Goal: Task Accomplishment & Management: Manage account settings

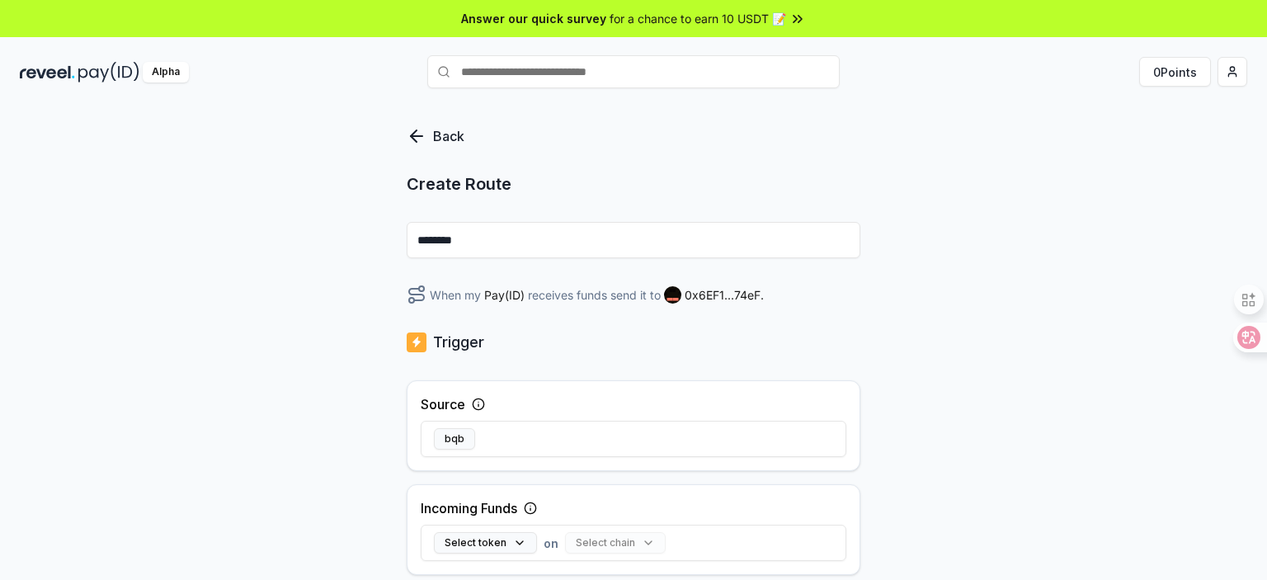
click at [949, 175] on div "Back Create Route ******** When my Pay(ID) receives funds send it to 0x6EF1...7…" at bounding box center [633, 360] width 1267 height 534
click at [426, 135] on icon at bounding box center [417, 136] width 20 height 20
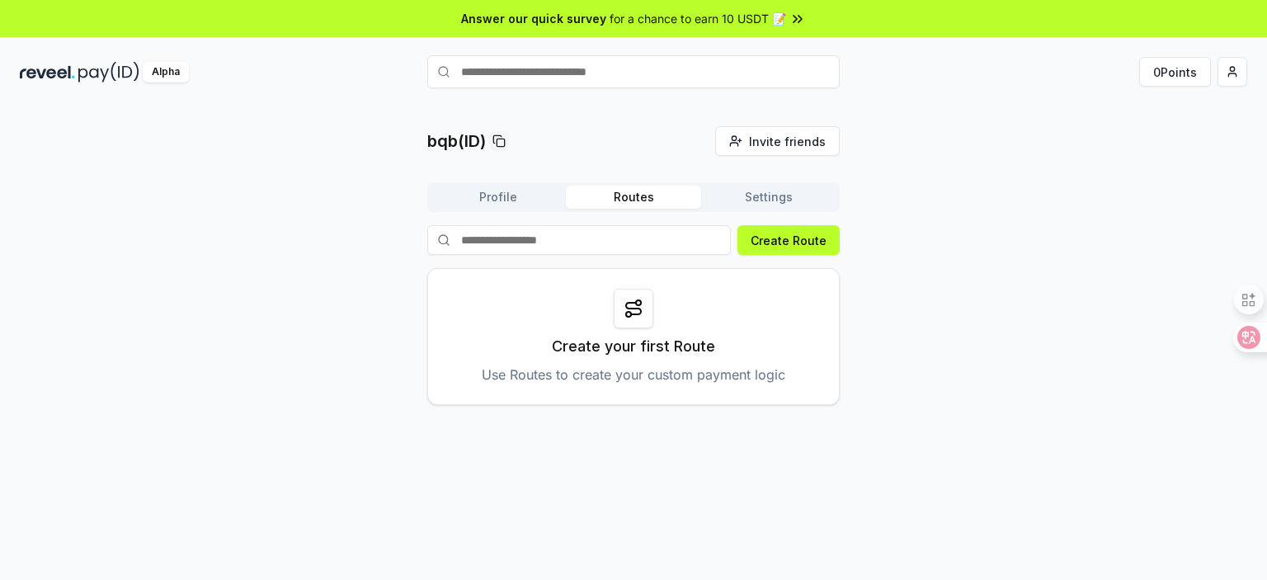
click at [502, 205] on button "Profile" at bounding box center [498, 197] width 135 height 23
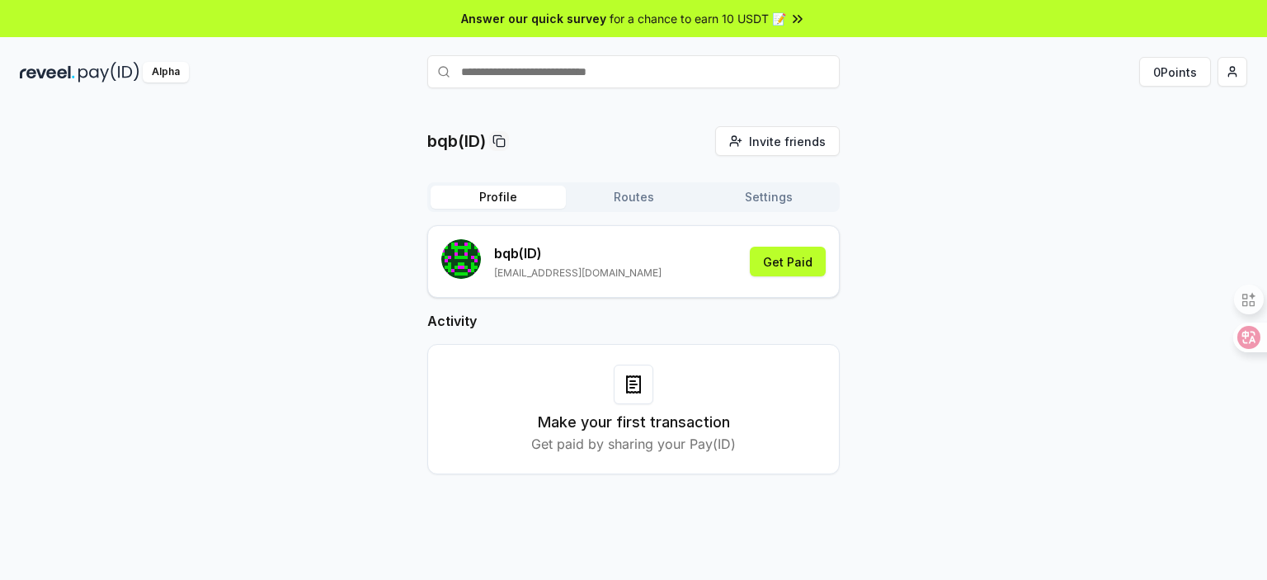
click at [914, 257] on div "bqb(ID) Invite friends Invite Profile Routes Settings bqb (ID) [EMAIL_ADDRESS][…" at bounding box center [634, 313] width 1228 height 375
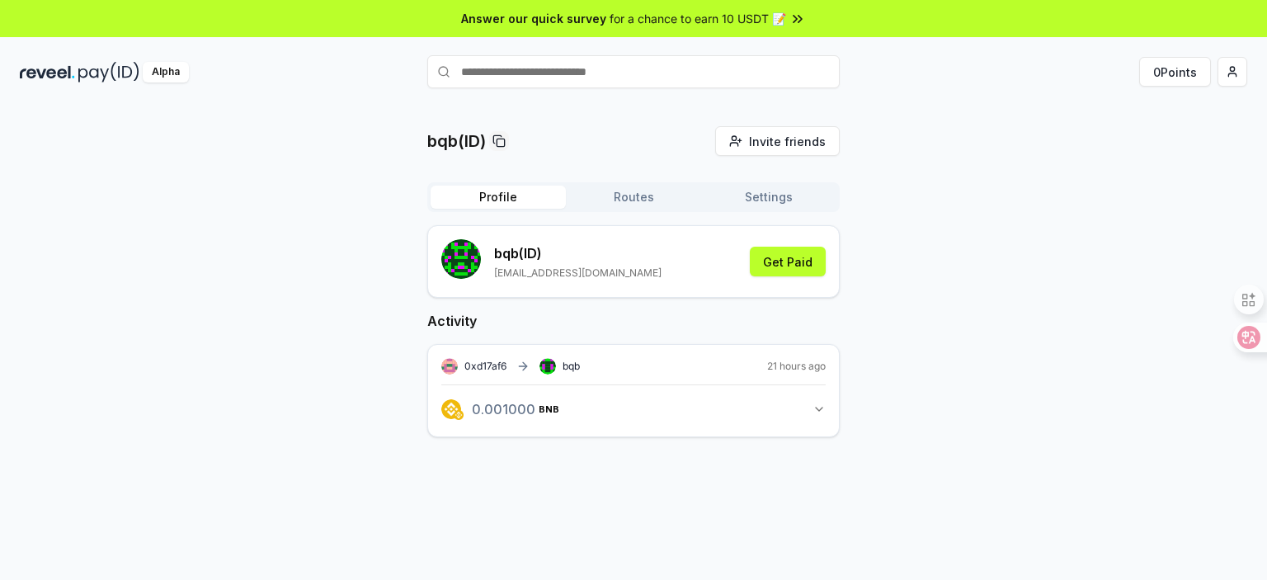
click at [766, 201] on button "Settings" at bounding box center [768, 197] width 135 height 23
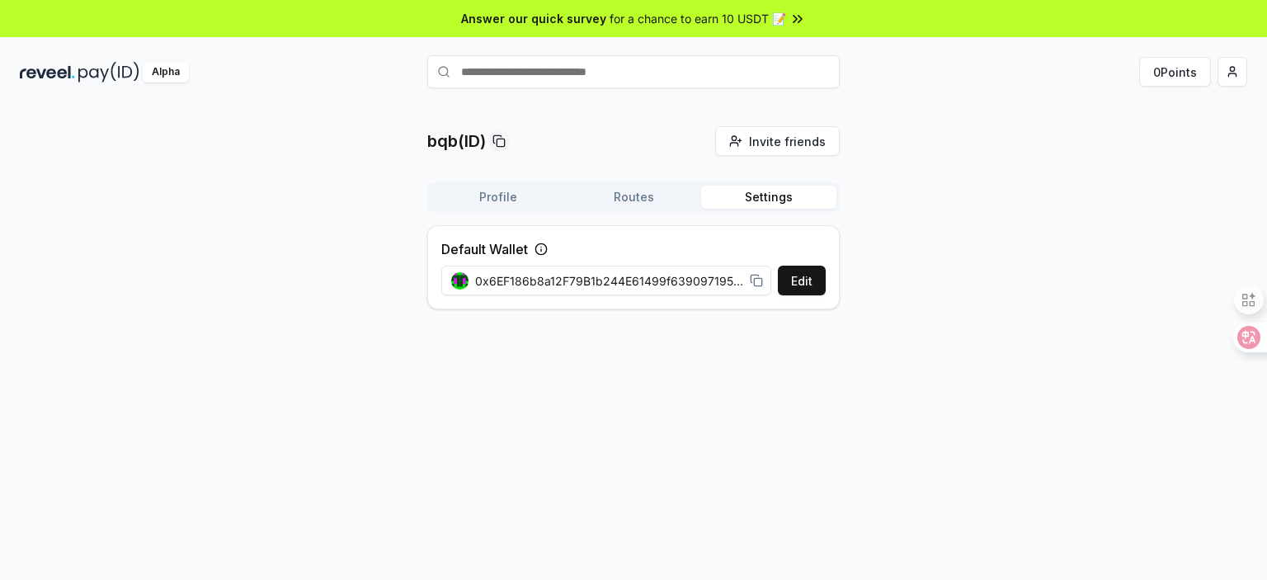
click at [501, 207] on button "Profile" at bounding box center [498, 197] width 135 height 23
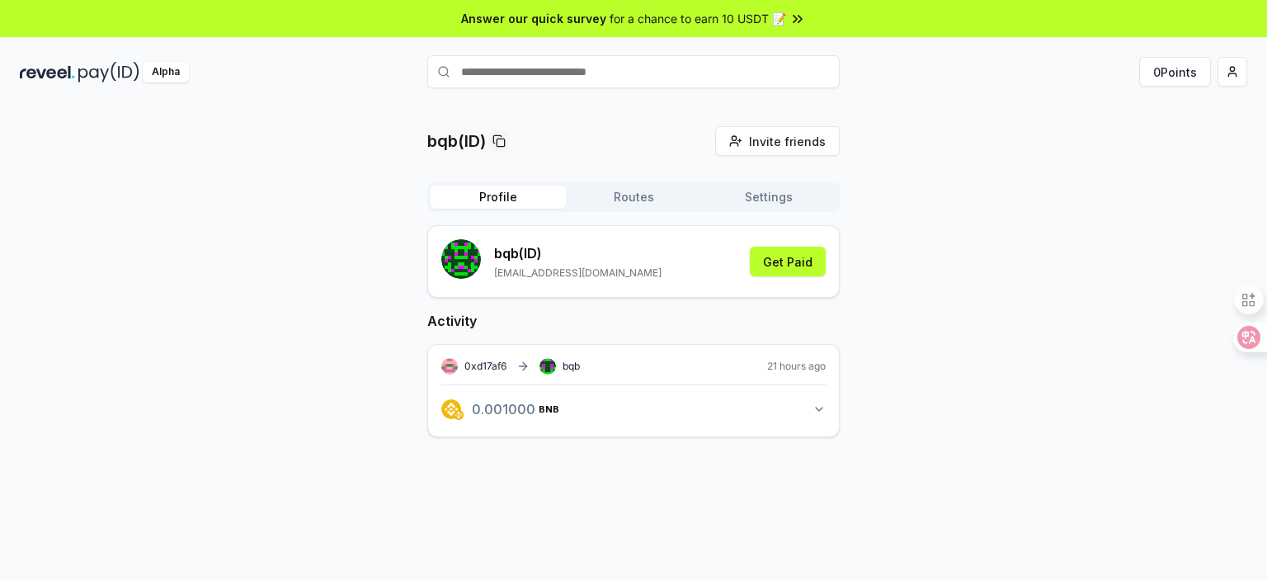
click at [759, 211] on div "Profile Routes Settings" at bounding box center [633, 197] width 413 height 30
click at [766, 206] on button "Settings" at bounding box center [768, 197] width 135 height 23
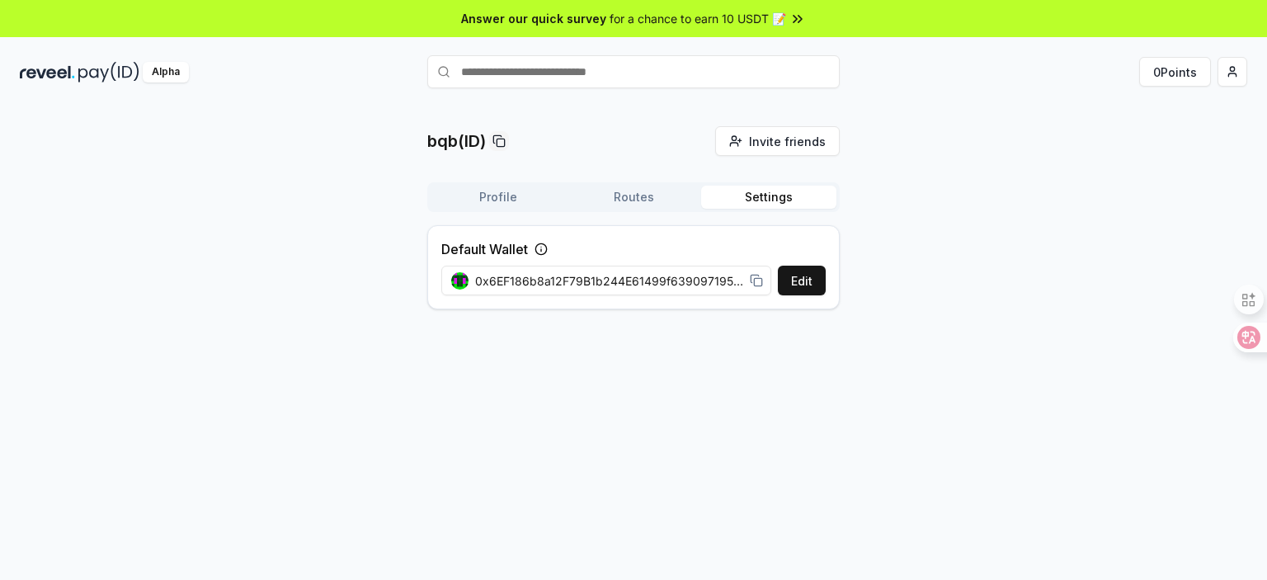
click at [617, 201] on button "Routes" at bounding box center [633, 197] width 135 height 23
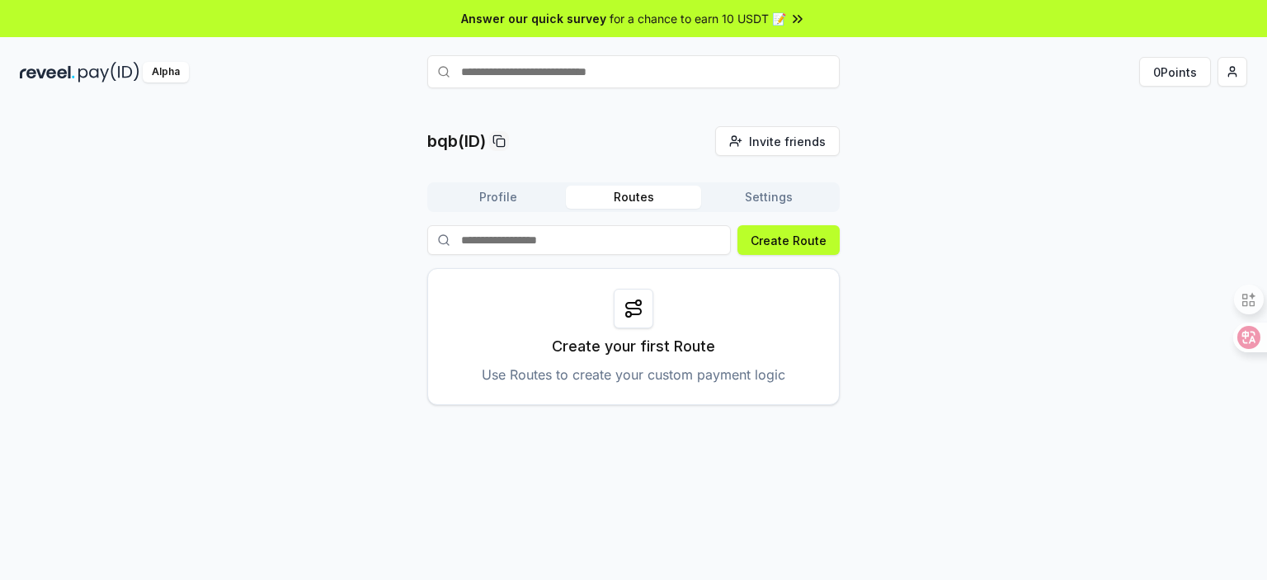
click at [498, 204] on button "Profile" at bounding box center [498, 197] width 135 height 23
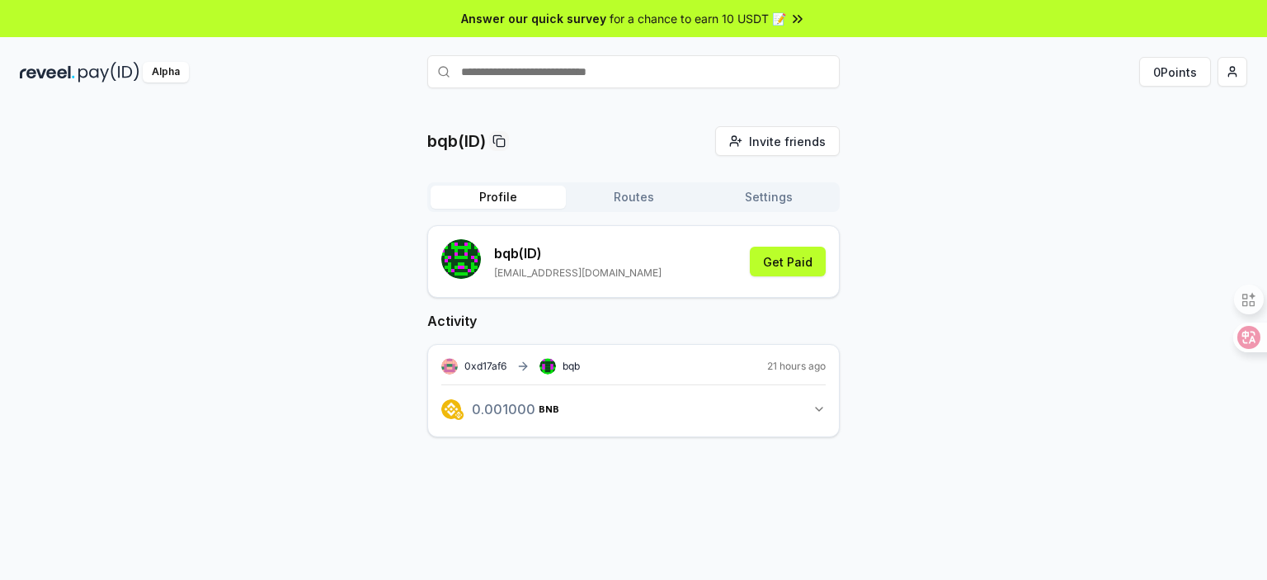
click at [765, 204] on button "Settings" at bounding box center [768, 197] width 135 height 23
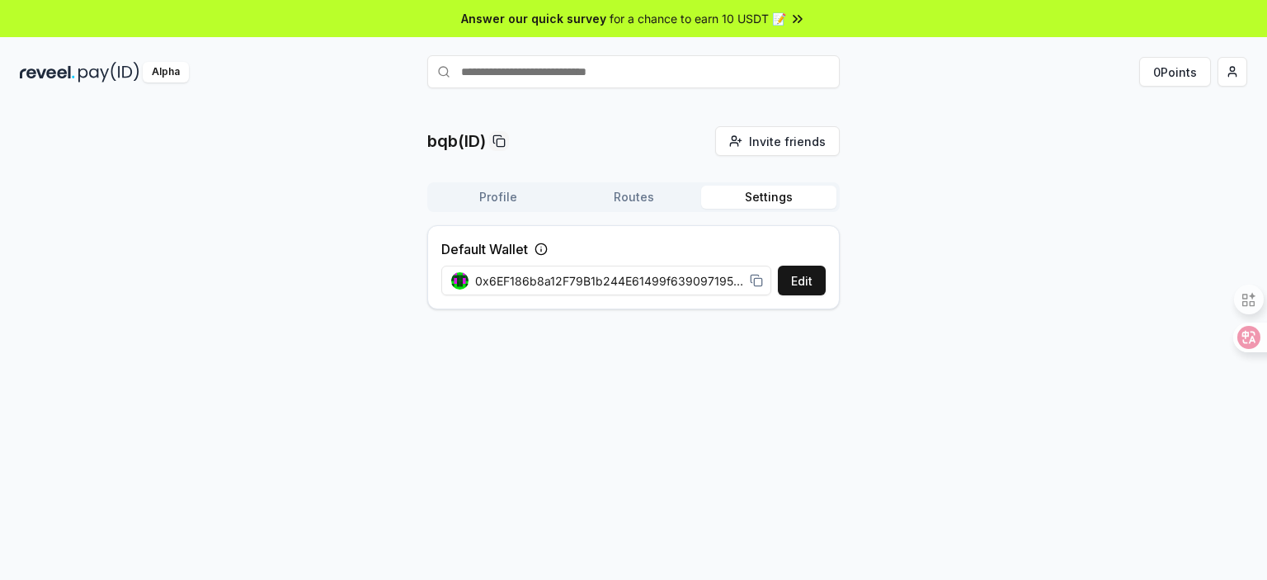
click at [654, 276] on span "0x6EF186b8a12F79B1b244E61499f63909719574eF" at bounding box center [609, 280] width 268 height 17
click at [994, 279] on div "bqb(ID) Invite friends Invite Profile Routes Settings Default Wallet Edit 0x6EF…" at bounding box center [634, 224] width 1228 height 196
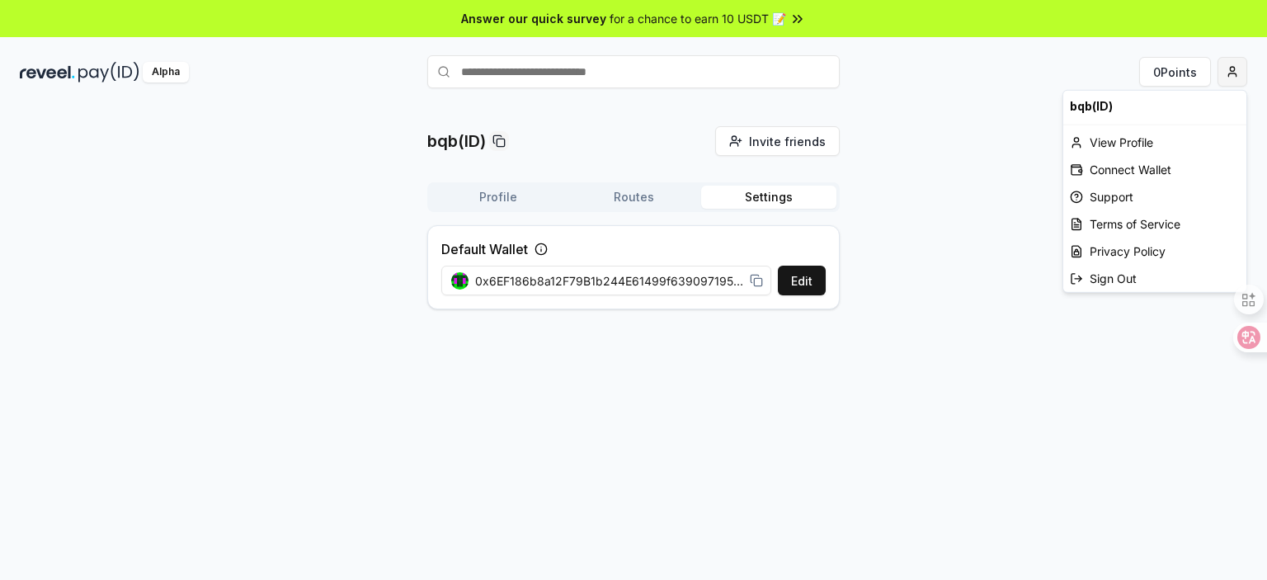
click at [1229, 76] on html "Answer our quick survey for a chance to earn 10 USDT 📝 Alpha 0 Points bqb(ID) I…" at bounding box center [633, 290] width 1267 height 580
click at [1126, 164] on div "Connect Wallet" at bounding box center [1155, 169] width 183 height 27
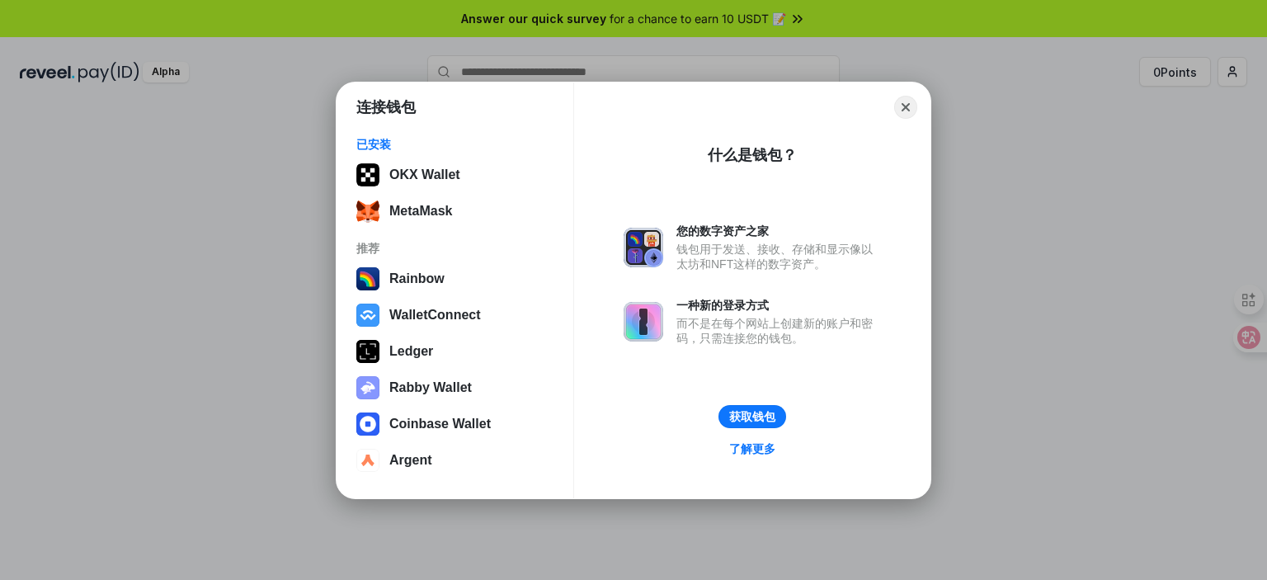
click at [980, 210] on div "连接钱包 已安装 OKX Wallet MetaMask 推荐 Rainbow WalletConnect Ledger Rabby Wallet Coinb…" at bounding box center [634, 290] width 1598 height 910
